Goal: Use online tool/utility: Utilize a website feature to perform a specific function

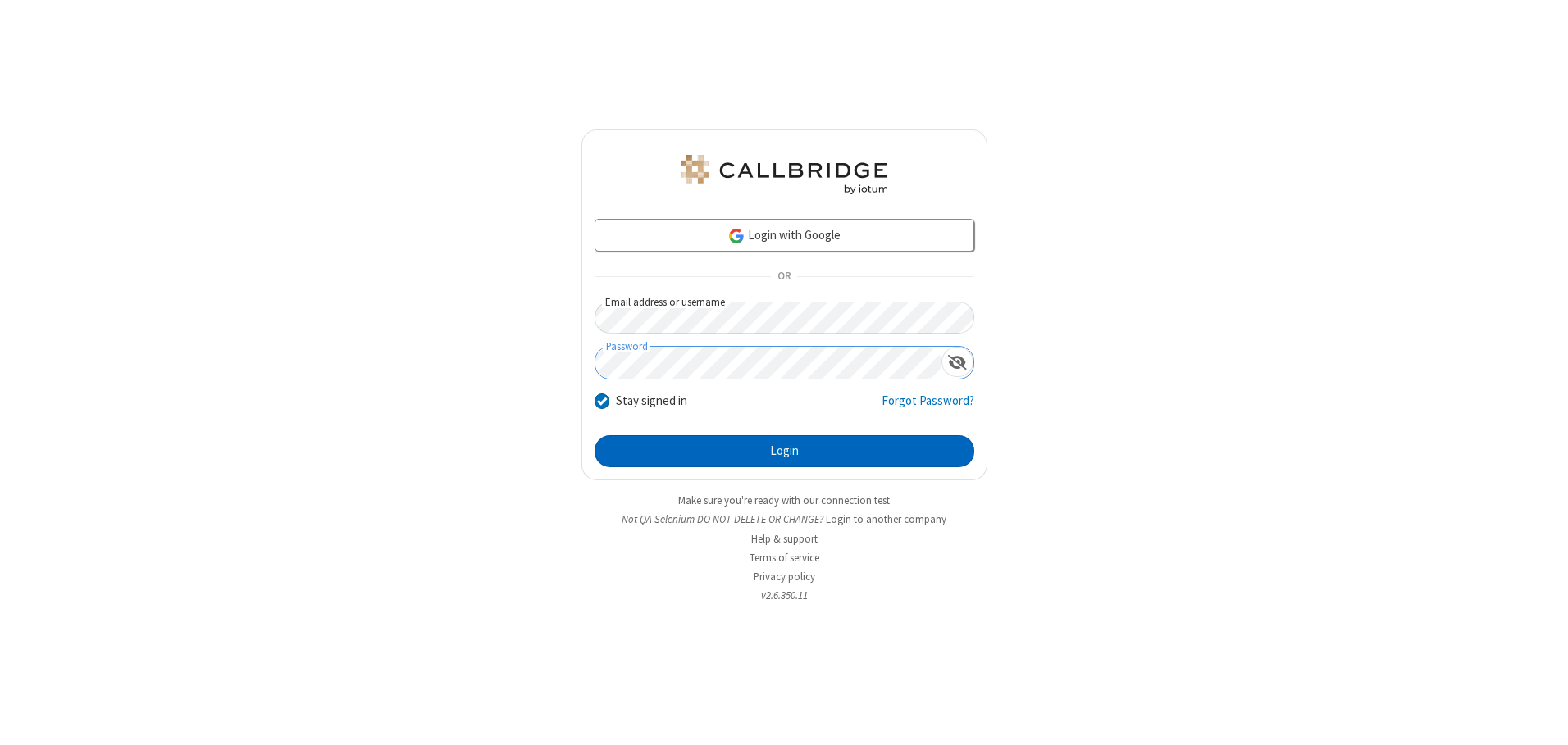
click at [784, 451] on button "Login" at bounding box center [784, 451] width 379 height 32
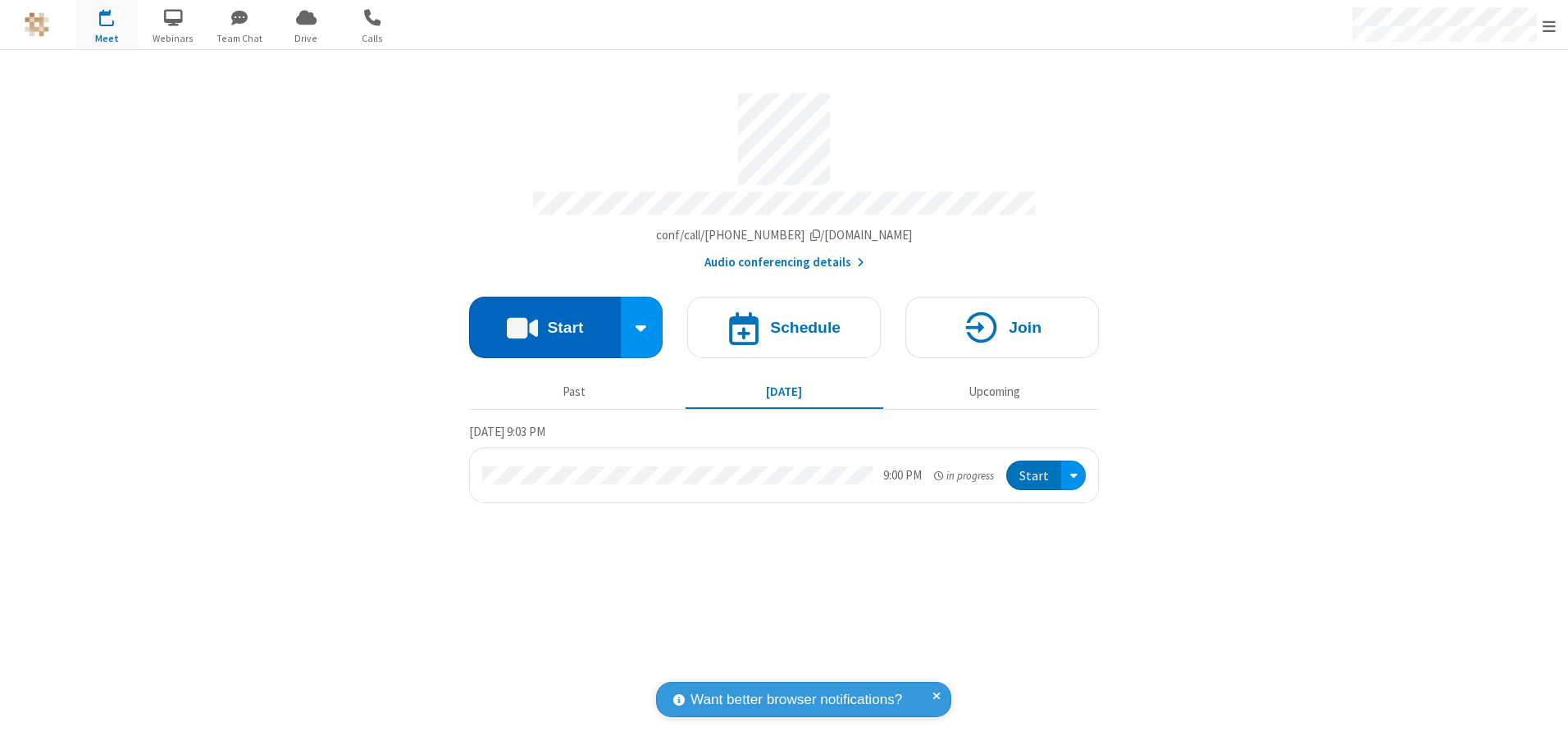
click at [544, 322] on button "Start" at bounding box center [545, 328] width 151 height 61
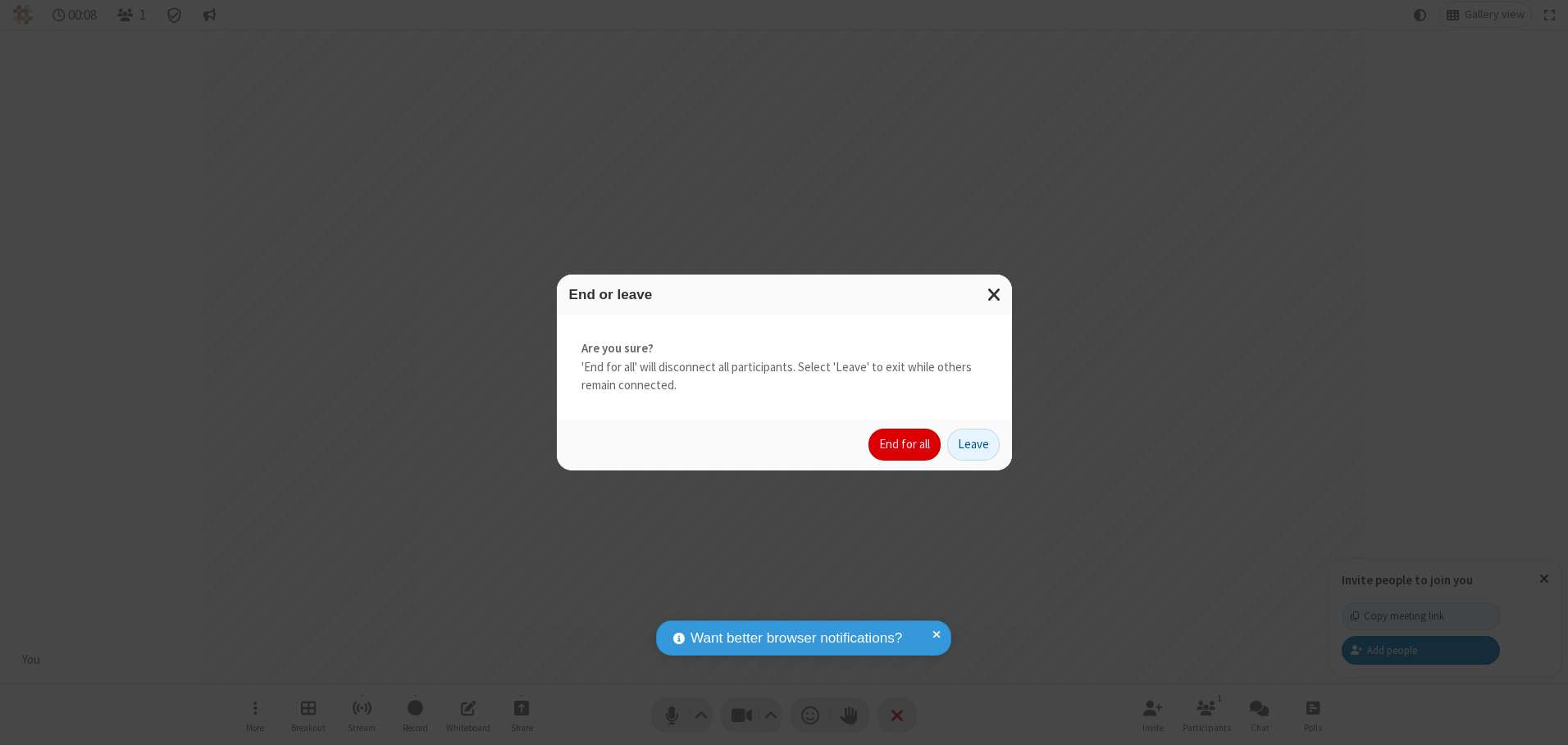
click at [905, 444] on button "End for all" at bounding box center [904, 445] width 72 height 32
